Goal: Check status

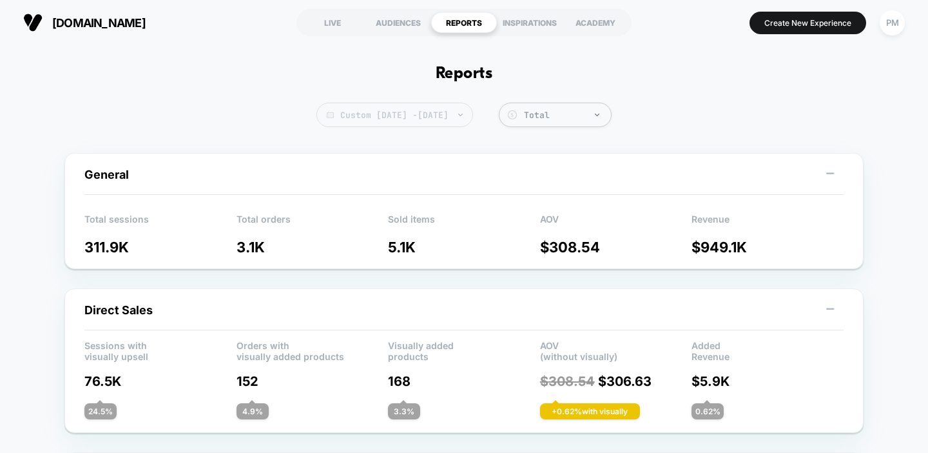
click at [433, 121] on span "Custom [DATE] - [DATE]" at bounding box center [394, 114] width 157 height 24
select select "*"
select select "****"
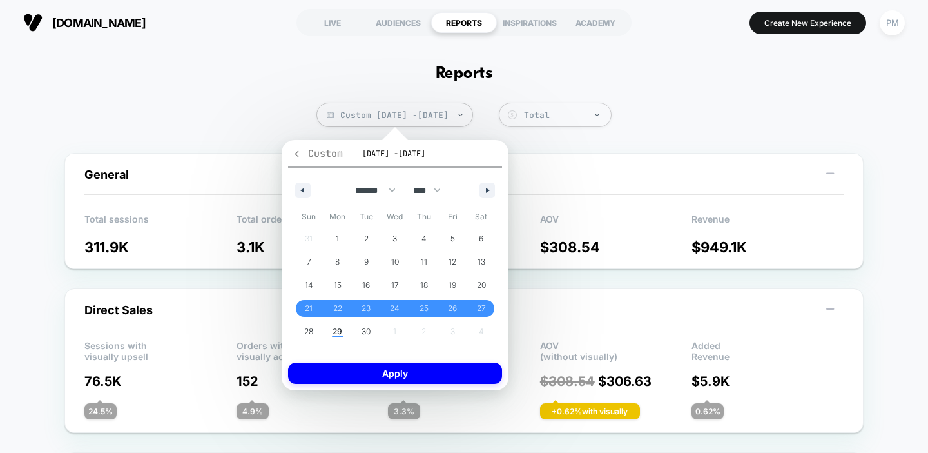
click at [300, 153] on icon "button" at bounding box center [297, 154] width 10 height 10
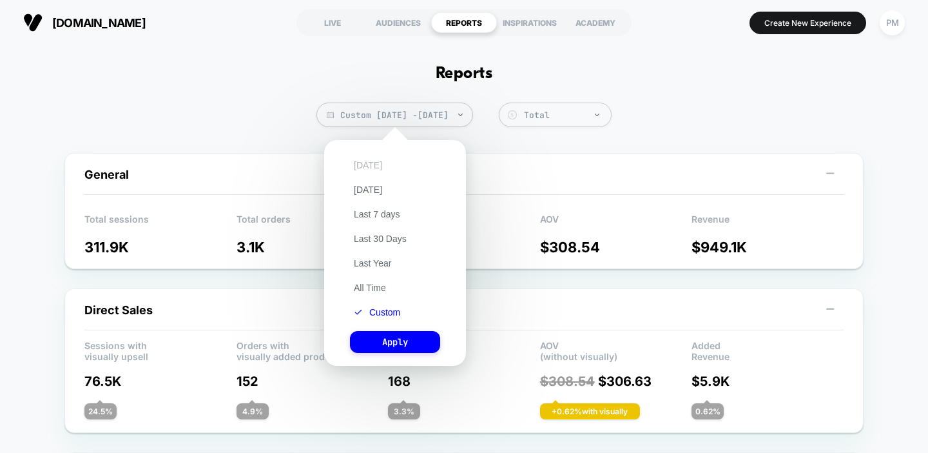
click at [364, 161] on button "[DATE]" at bounding box center [368, 165] width 36 height 12
click at [376, 340] on button "Apply" at bounding box center [395, 342] width 90 height 22
click at [376, 340] on div "Direct Sales Sessions with visually upsell Orders with visually added products …" at bounding box center [463, 360] width 799 height 144
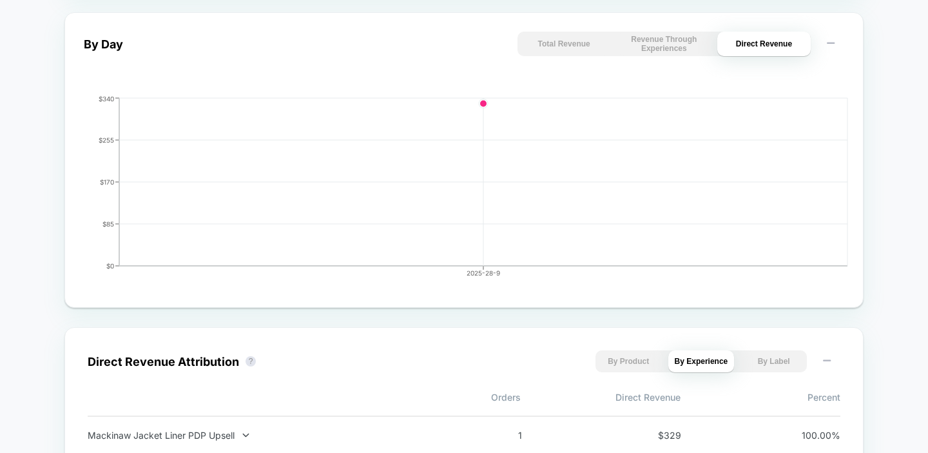
scroll to position [715, 0]
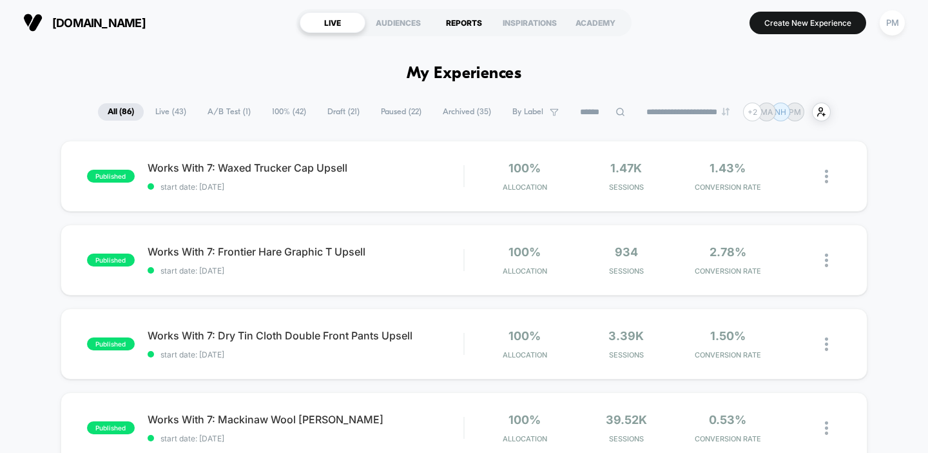
click at [457, 24] on div "REPORTS" at bounding box center [464, 22] width 66 height 21
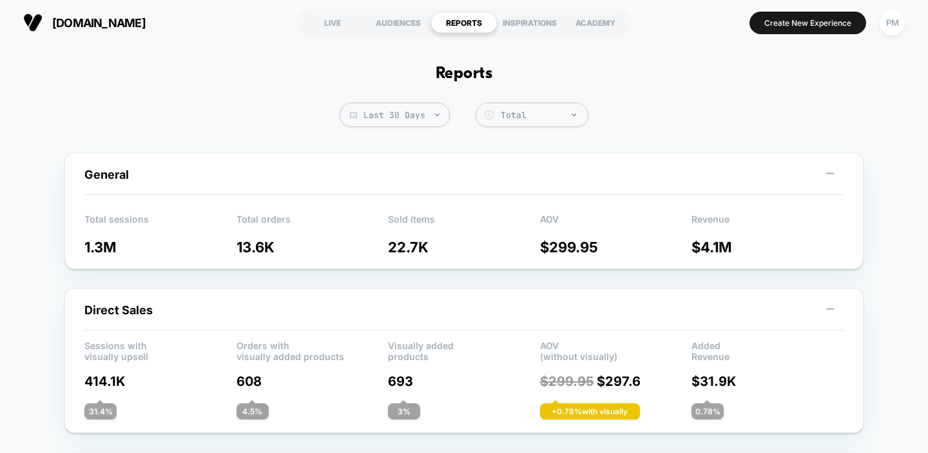
click at [428, 121] on span "Last 30 Days" at bounding box center [395, 114] width 110 height 24
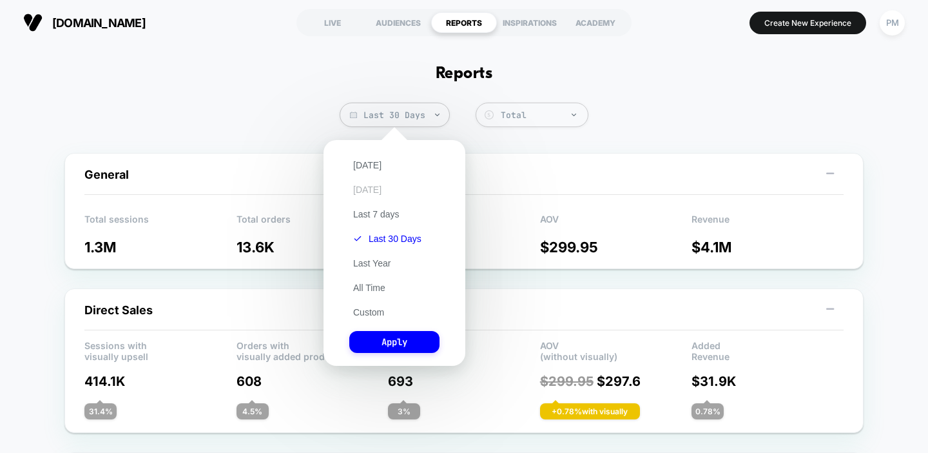
click at [380, 191] on button "[DATE]" at bounding box center [367, 190] width 36 height 12
click at [372, 334] on button "Apply" at bounding box center [394, 342] width 90 height 22
